Goal: Task Accomplishment & Management: Manage account settings

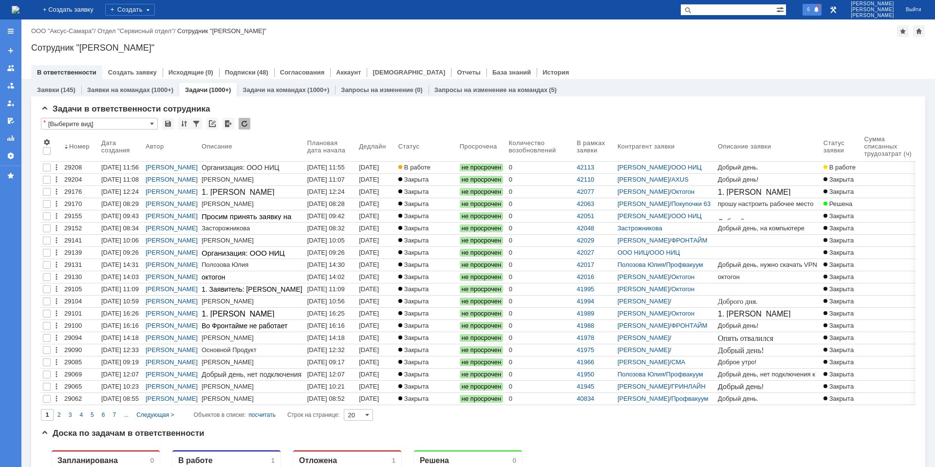
click at [819, 9] on span at bounding box center [816, 9] width 6 height 7
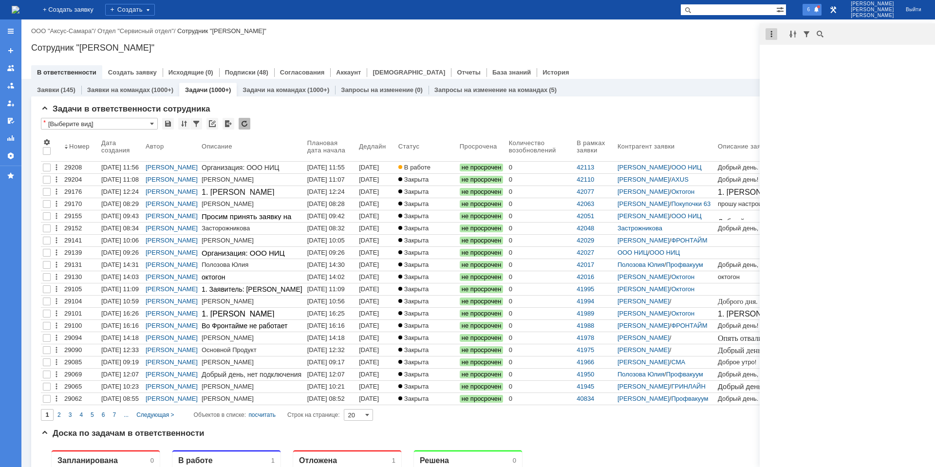
click at [774, 37] on div at bounding box center [771, 34] width 12 height 12
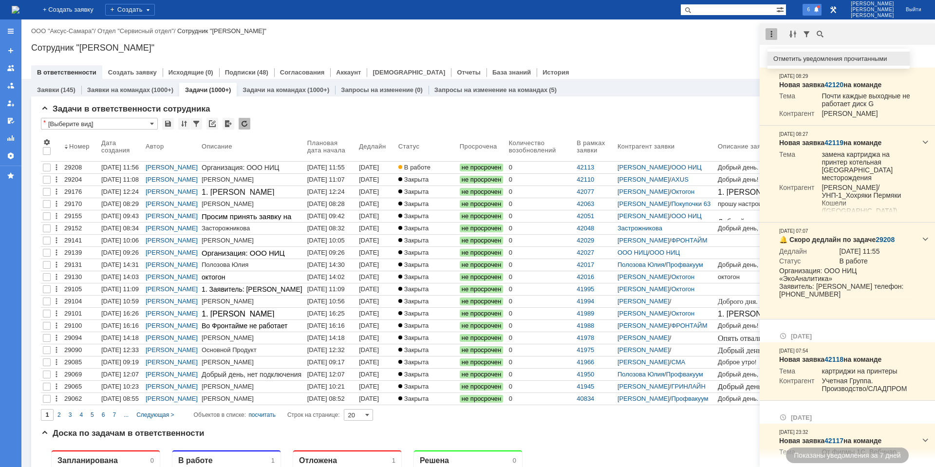
click at [798, 58] on div "Отметить уведомления прочитанными" at bounding box center [838, 59] width 130 height 6
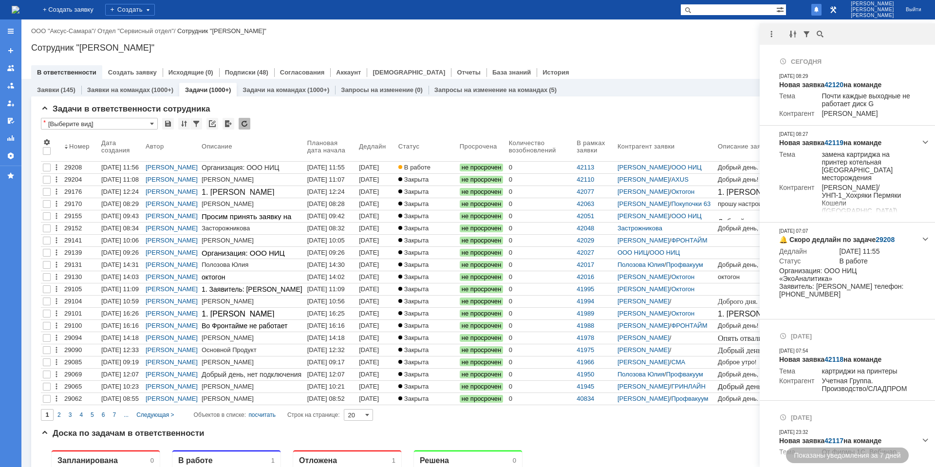
click at [691, 35] on div "Назад | ООО "Аксус-Самара" / Отдел "Сервисный отдел" / Сотрудник "[PERSON_NAME]"" at bounding box center [478, 31] width 894 height 12
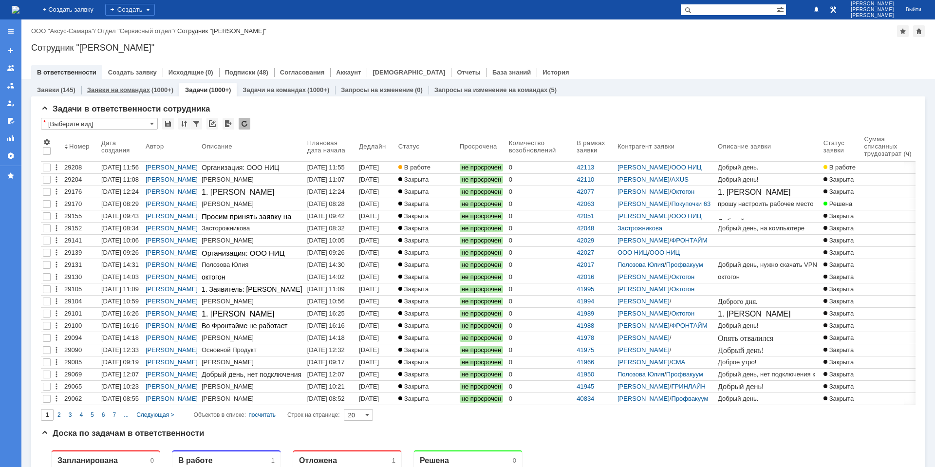
click at [160, 94] on div "Заявки на командах (1000+)" at bounding box center [130, 90] width 98 height 14
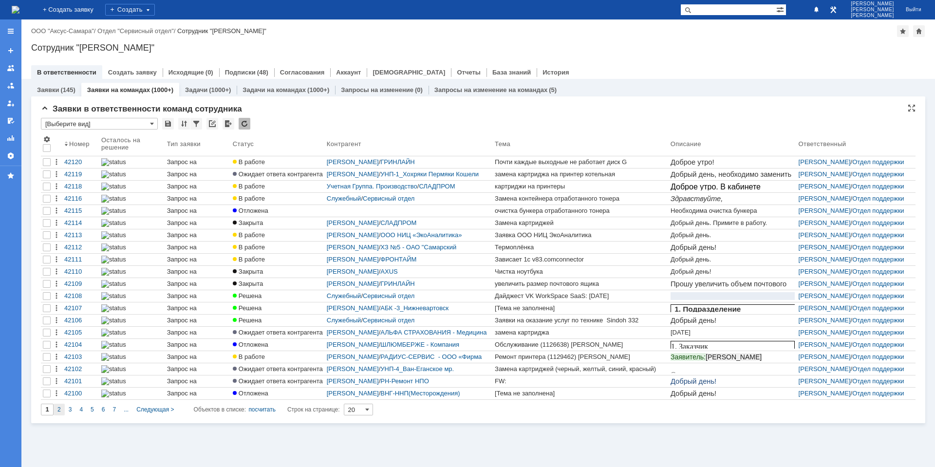
click at [60, 412] on span "2" at bounding box center [58, 409] width 3 height 7
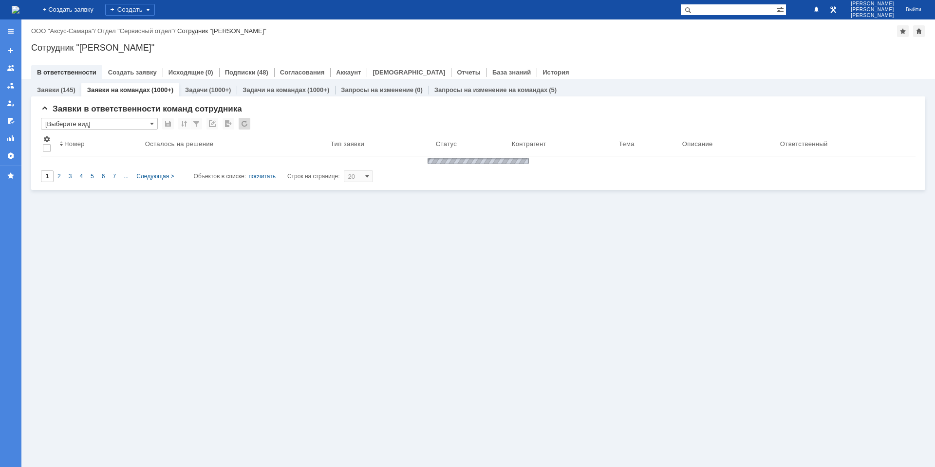
type input "2"
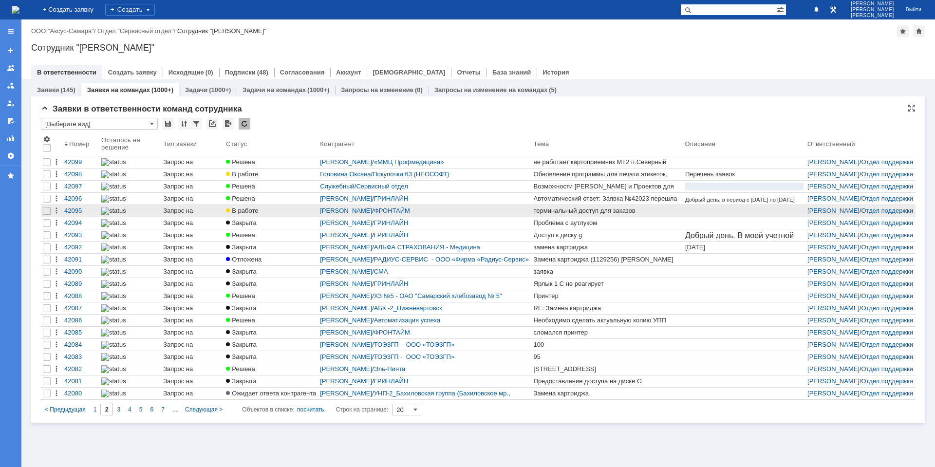
click at [547, 211] on div "терминальный доступ для заказов" at bounding box center [608, 211] width 148 height 8
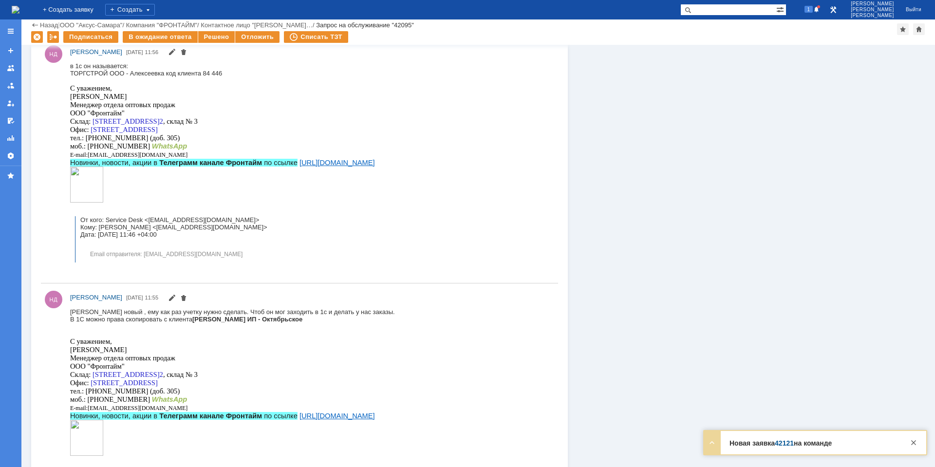
click at [19, 6] on img at bounding box center [16, 10] width 8 height 8
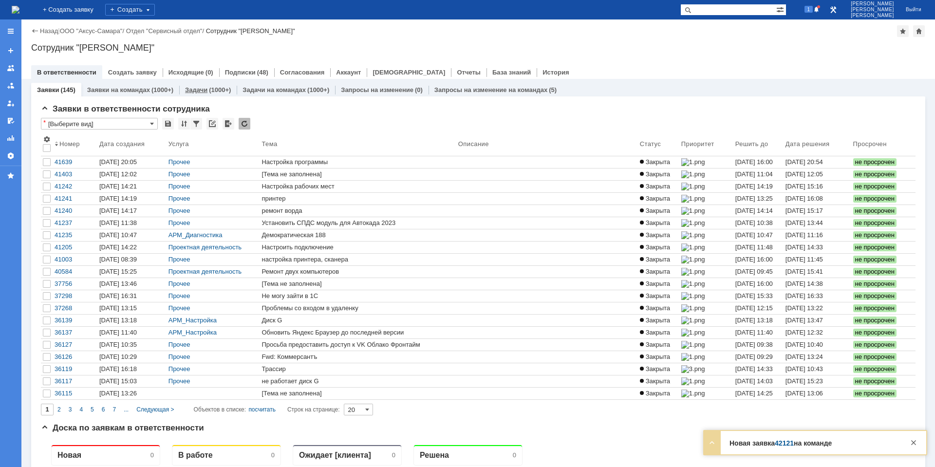
click at [205, 91] on link "Задачи" at bounding box center [196, 89] width 22 height 7
